Goal: Transaction & Acquisition: Purchase product/service

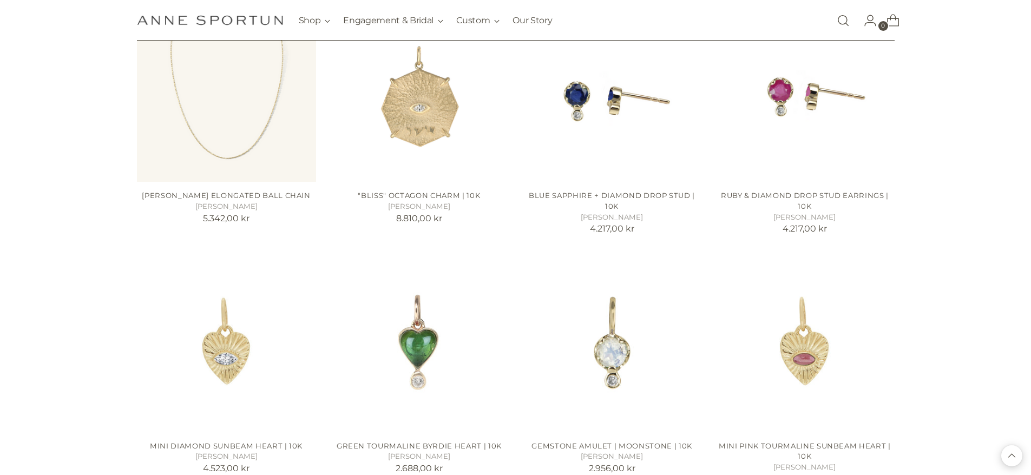
scroll to position [866, 0]
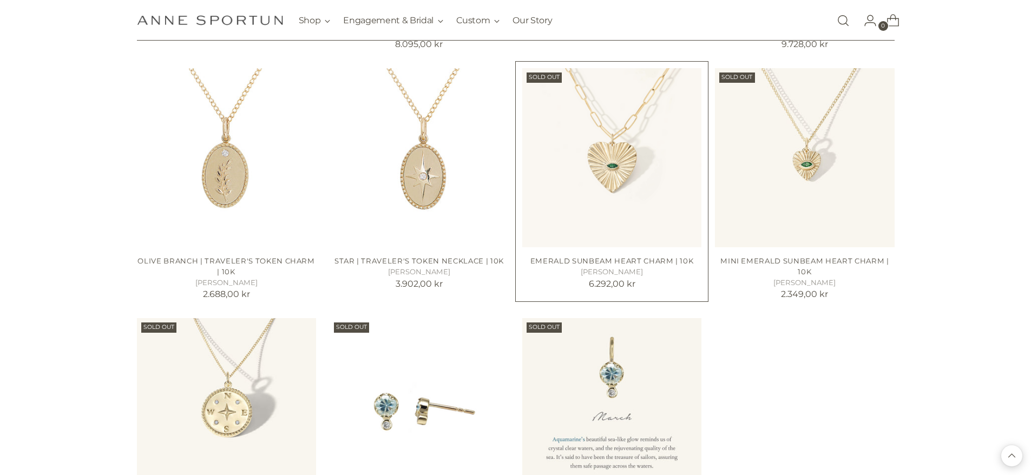
scroll to position [1623, 0]
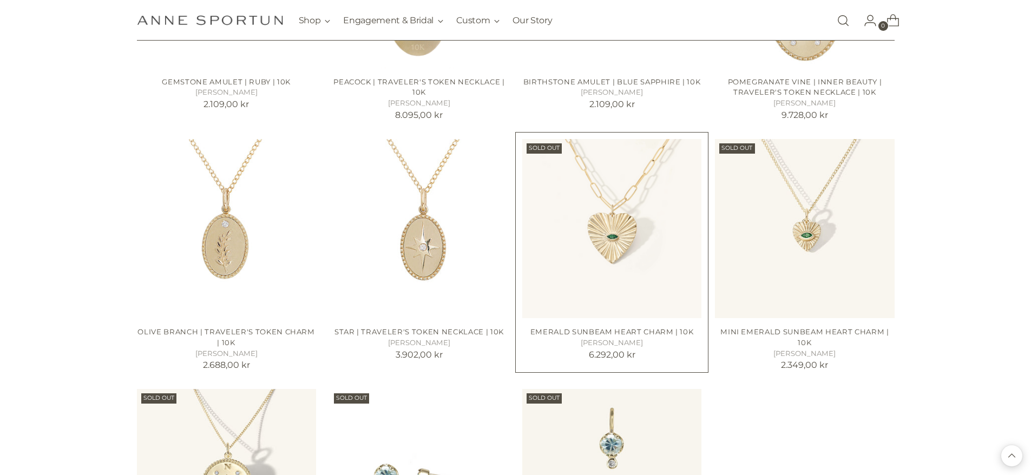
click at [0, 0] on img "Emerald Sunbeam Heart Charm | 10k" at bounding box center [0, 0] width 0 height 0
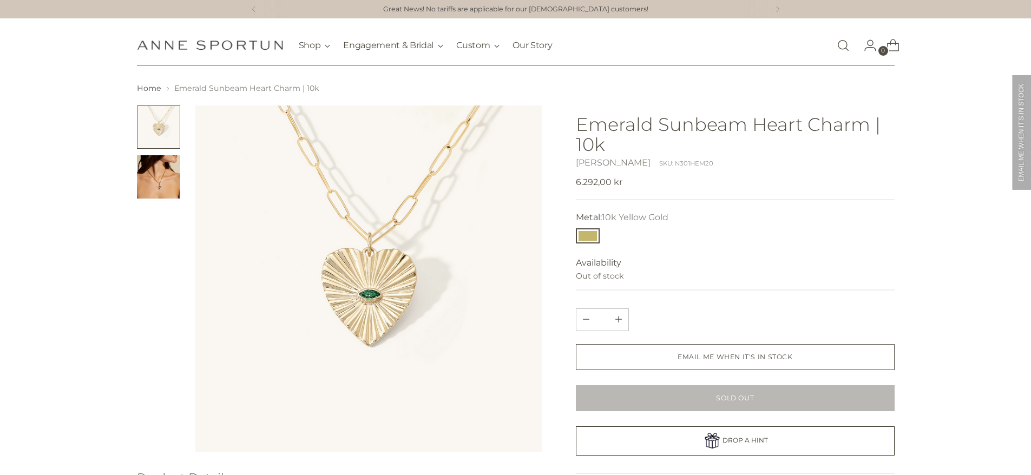
click at [163, 177] on img "Change image to image 2" at bounding box center [158, 176] width 43 height 43
